Goal: Obtain resource: Download file/media

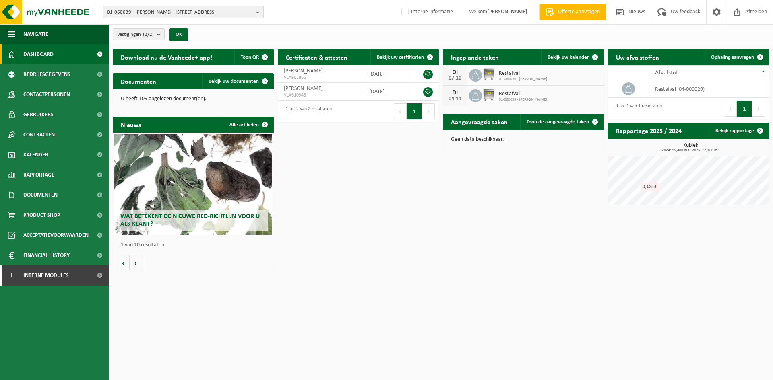
click at [181, 11] on span "01-060039 - [PERSON_NAME] - [STREET_ADDRESS]" at bounding box center [180, 12] width 146 height 12
type input "10-878997"
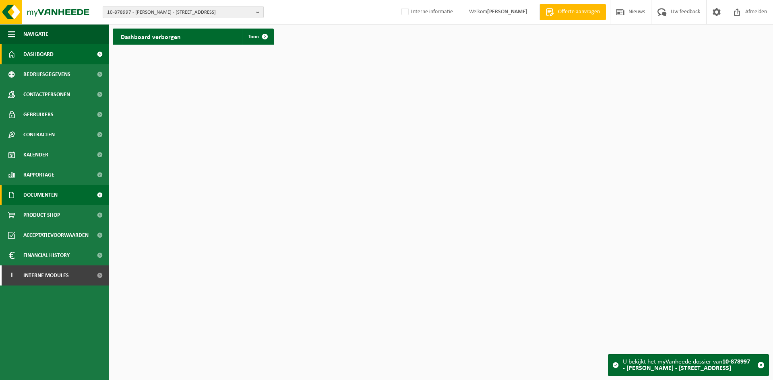
click at [50, 194] on span "Documenten" at bounding box center [40, 195] width 34 height 20
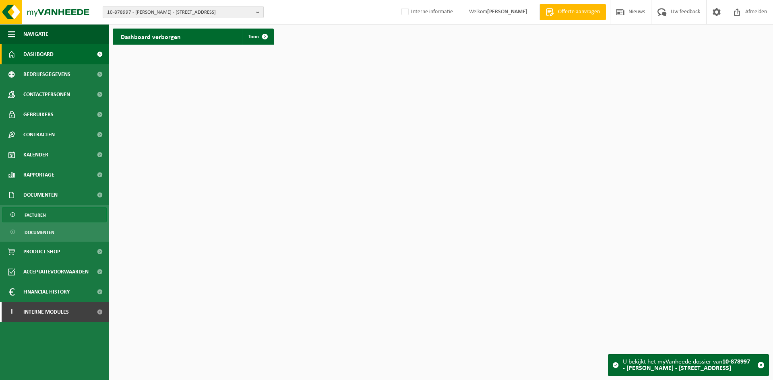
click at [44, 213] on span "Facturen" at bounding box center [35, 215] width 21 height 15
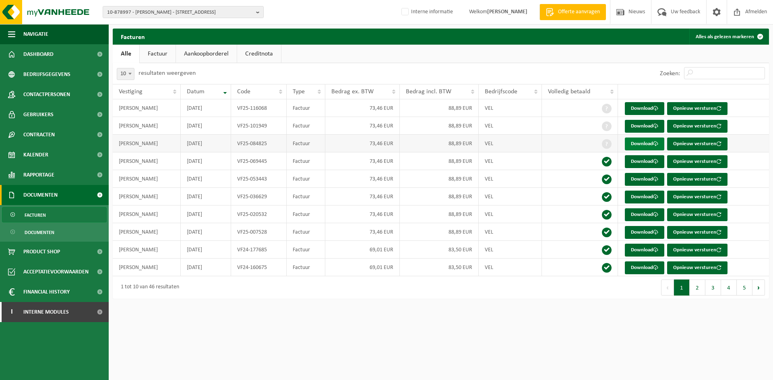
click at [638, 145] on link "Download" at bounding box center [644, 144] width 39 height 13
